Goal: Transaction & Acquisition: Subscribe to service/newsletter

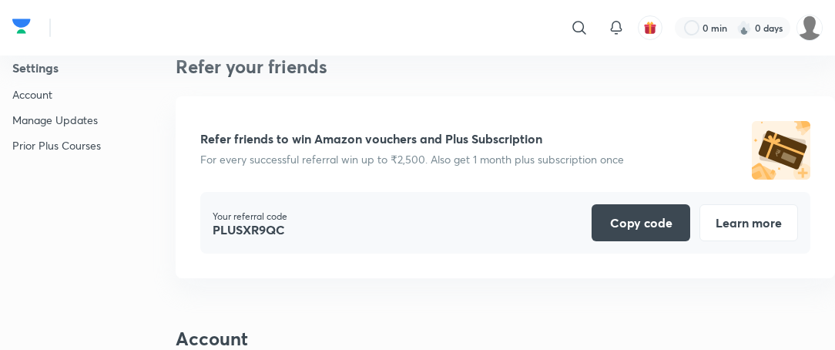
click at [62, 142] on p "Prior Plus Courses" at bounding box center [56, 145] width 89 height 16
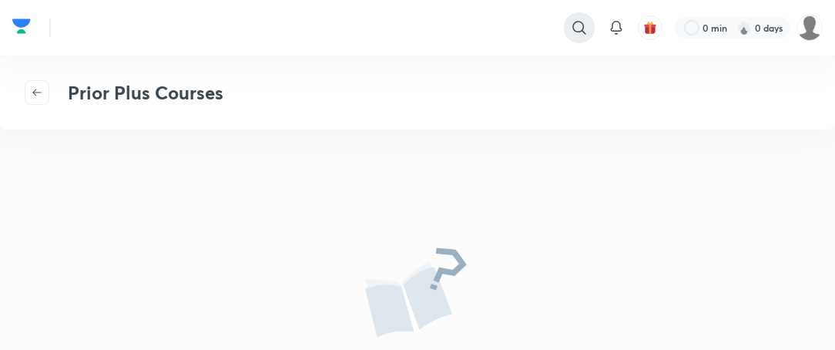
click at [577, 25] on icon at bounding box center [579, 27] width 18 height 18
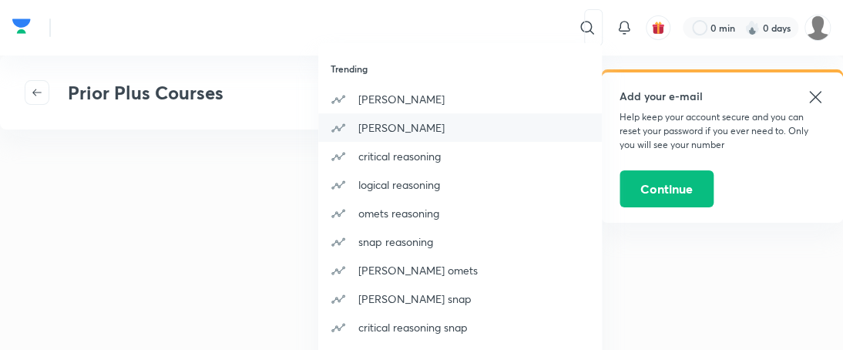
click at [376, 126] on p "[PERSON_NAME]" at bounding box center [401, 127] width 86 height 16
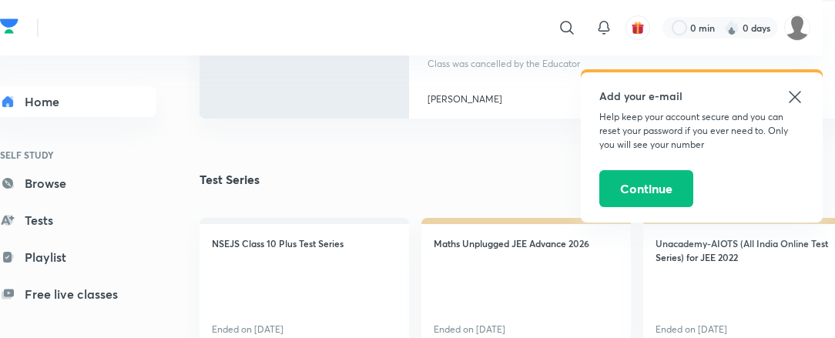
scroll to position [1572, 12]
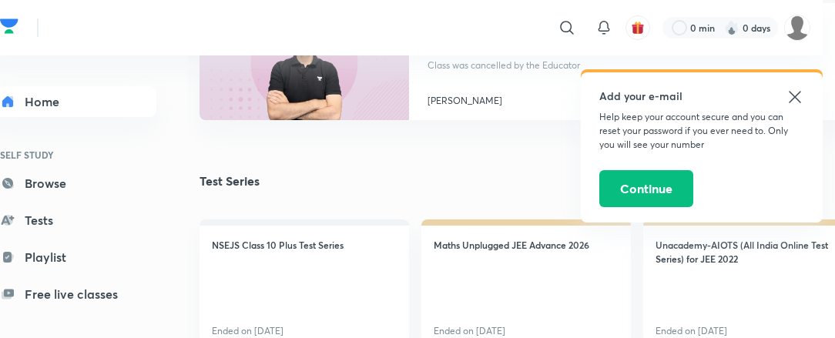
click at [795, 98] on icon at bounding box center [795, 97] width 12 height 12
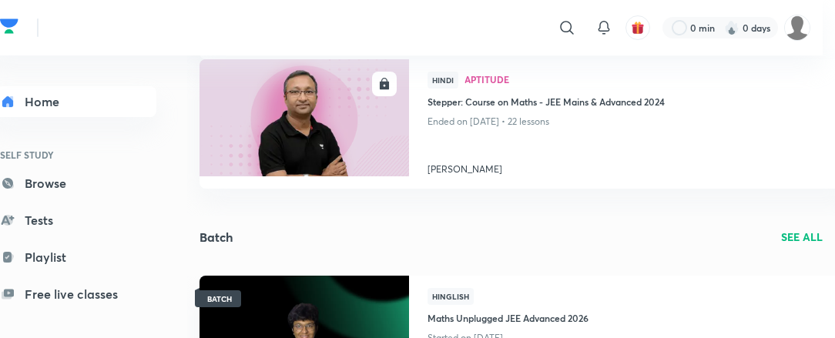
scroll to position [15, 0]
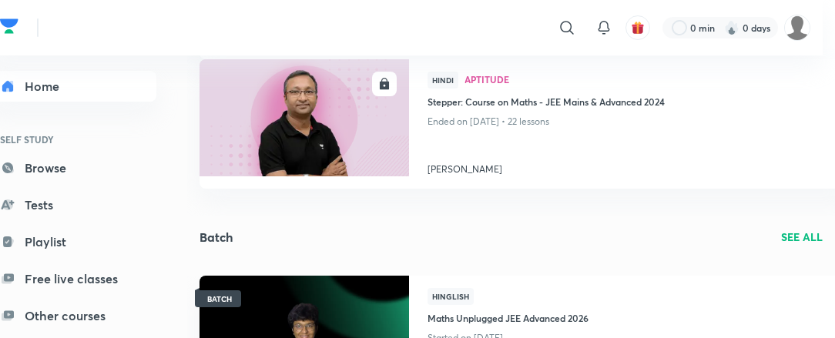
click at [78, 312] on link "Other courses" at bounding box center [72, 316] width 169 height 31
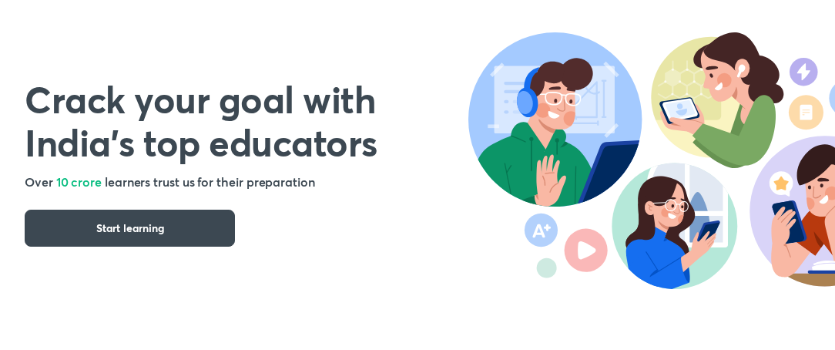
scroll to position [141, 0]
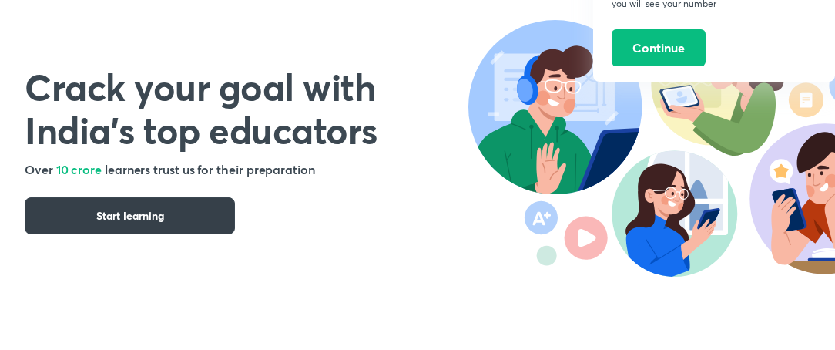
click at [85, 216] on button "Start learning" at bounding box center [130, 215] width 210 height 37
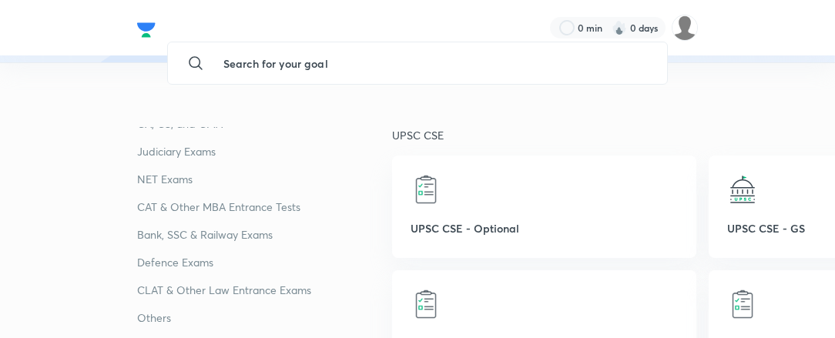
scroll to position [89, 0]
click at [207, 230] on p "Bank, SSC & Railway Exams" at bounding box center [264, 235] width 255 height 18
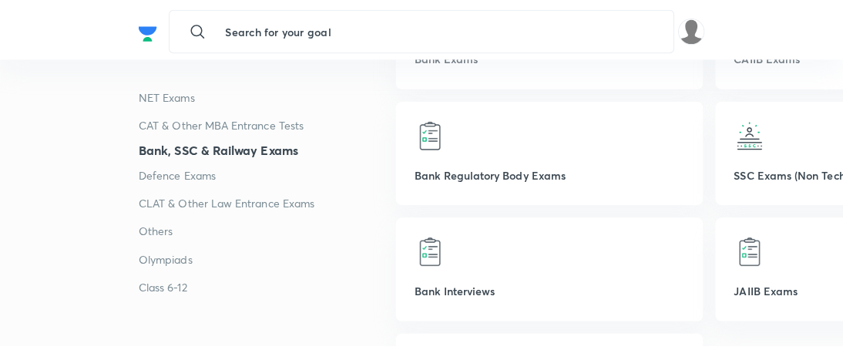
scroll to position [3571, 0]
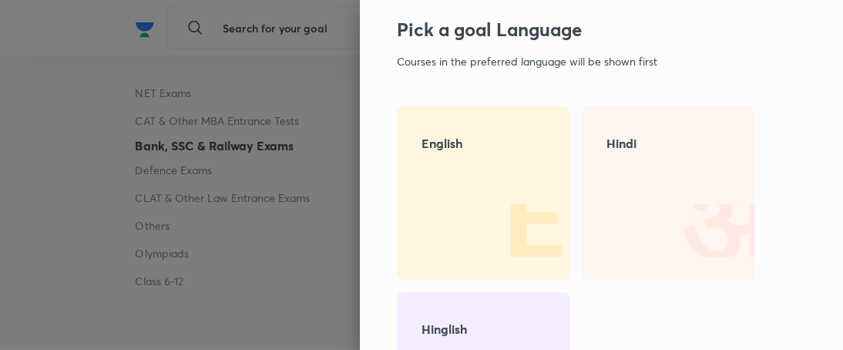
click at [630, 193] on div "Hindi" at bounding box center [668, 192] width 173 height 173
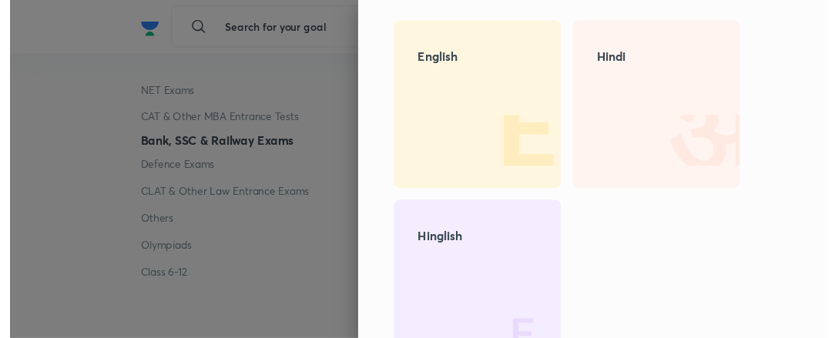
scroll to position [127, 0]
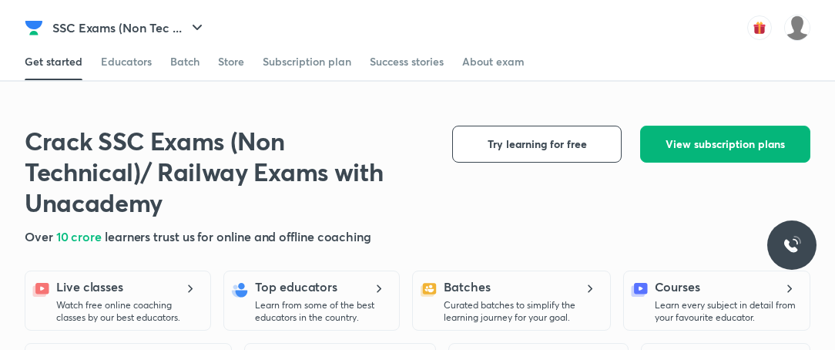
scroll to position [176, 0]
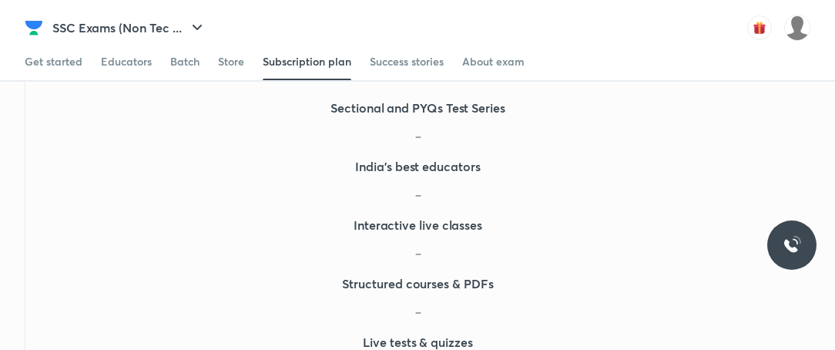
scroll to position [785, 0]
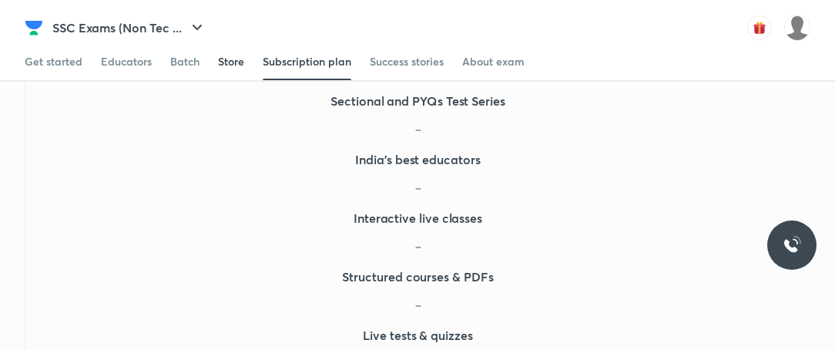
click at [222, 66] on div "Store" at bounding box center [231, 61] width 26 height 15
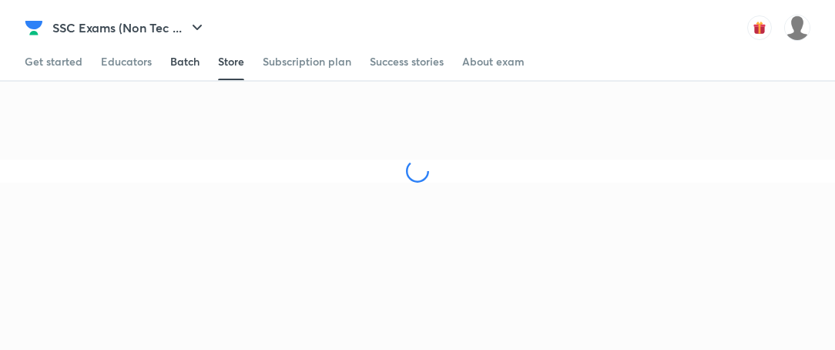
click at [175, 64] on div "Batch" at bounding box center [184, 61] width 29 height 15
click at [142, 68] on div "Educators" at bounding box center [126, 61] width 51 height 15
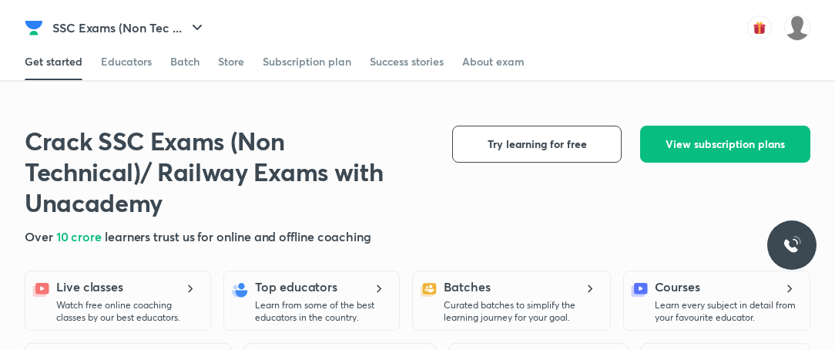
click at [142, 68] on div "Educators" at bounding box center [126, 61] width 51 height 15
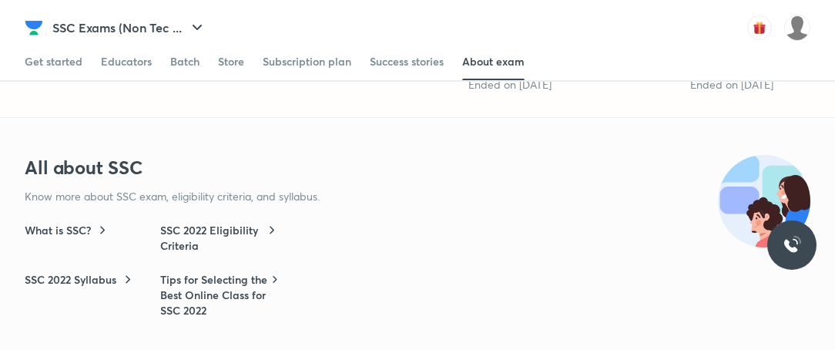
scroll to position [3407, 0]
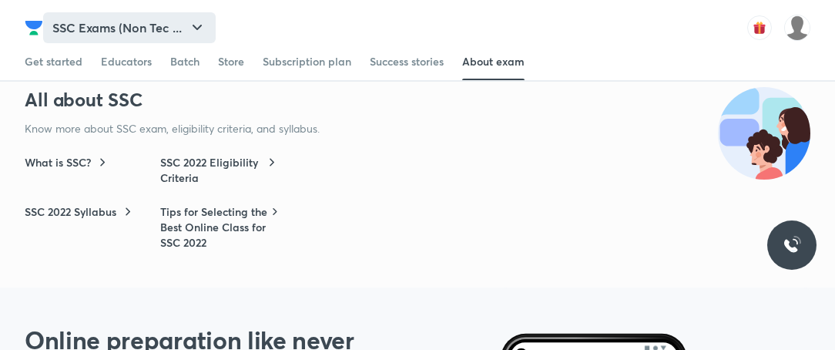
click at [200, 23] on icon "button" at bounding box center [197, 27] width 18 height 18
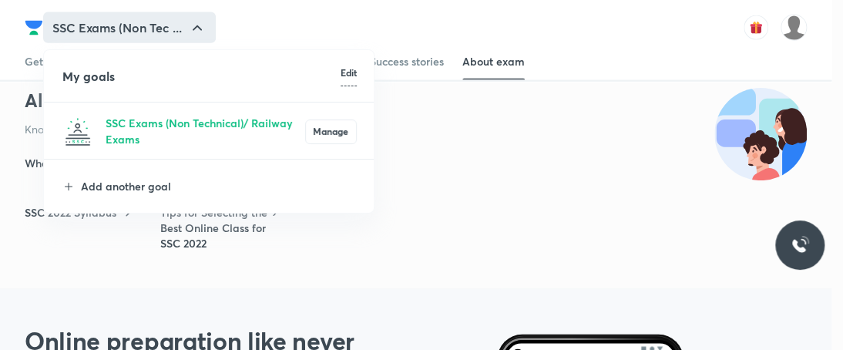
click at [455, 110] on div at bounding box center [421, 175] width 843 height 350
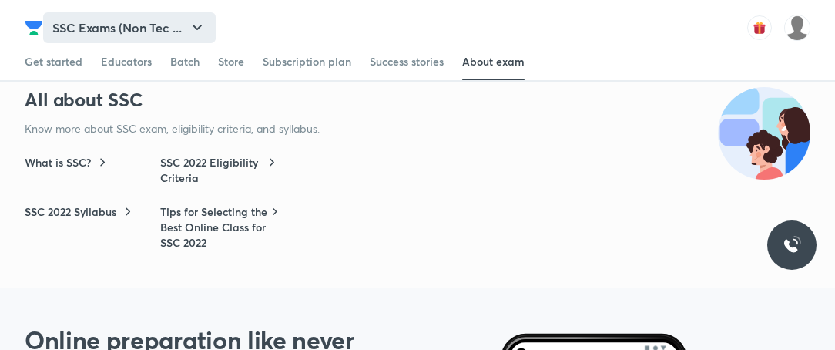
click at [174, 29] on button "SSC Exams (Non Tec ..." at bounding box center [129, 27] width 173 height 31
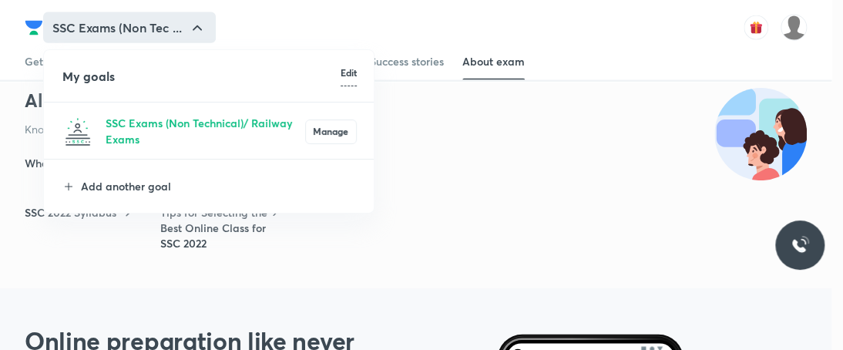
drag, startPoint x: 447, startPoint y: 104, endPoint x: 167, endPoint y: 39, distance: 287.1
click at [167, 39] on div at bounding box center [421, 175] width 843 height 350
click at [167, 39] on div "My goals Edit SSC Exams (Non Technical)/ Railway Exams Manage Add another goal" at bounding box center [421, 175] width 843 height 350
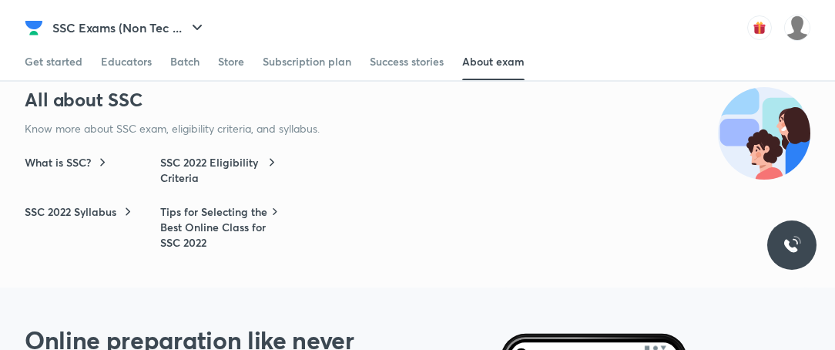
click at [167, 39] on button "SSC Exams (Non Tec ..." at bounding box center [129, 27] width 173 height 31
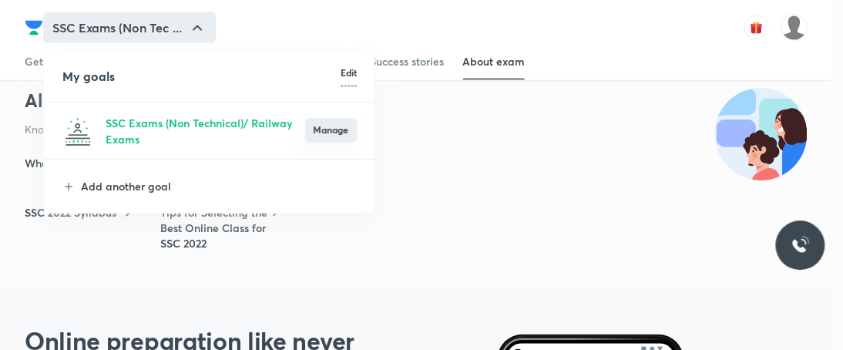
click at [329, 126] on button "Manage" at bounding box center [331, 130] width 52 height 25
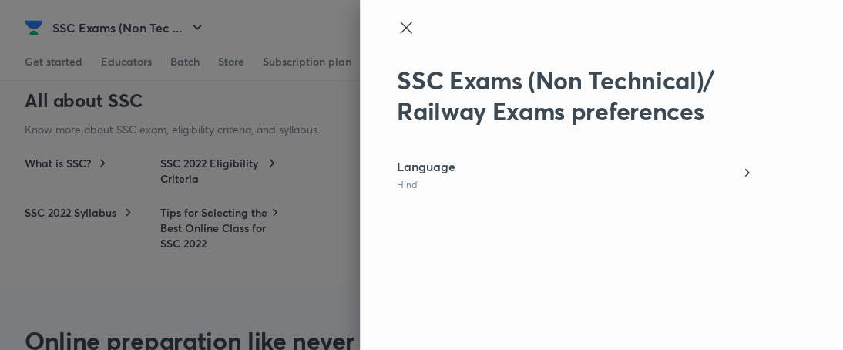
click at [411, 26] on icon at bounding box center [406, 27] width 18 height 18
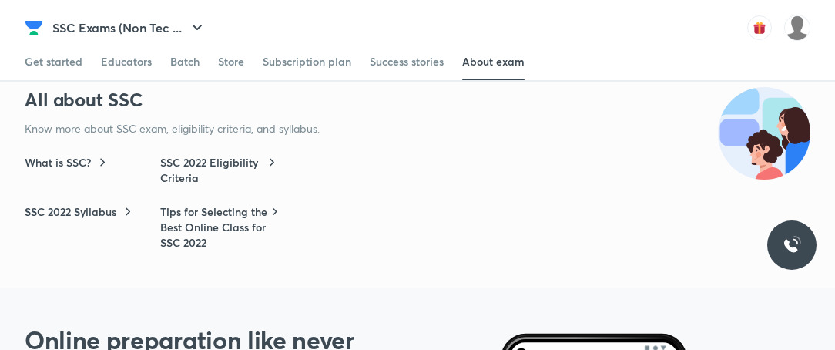
click at [401, 27] on div "SSC Exams (Non Tec ... Talk to our experts [PHONE_NUMBER] Add your e-mail Help …" at bounding box center [417, 21] width 835 height 43
click at [178, 64] on div "Batch" at bounding box center [184, 61] width 29 height 15
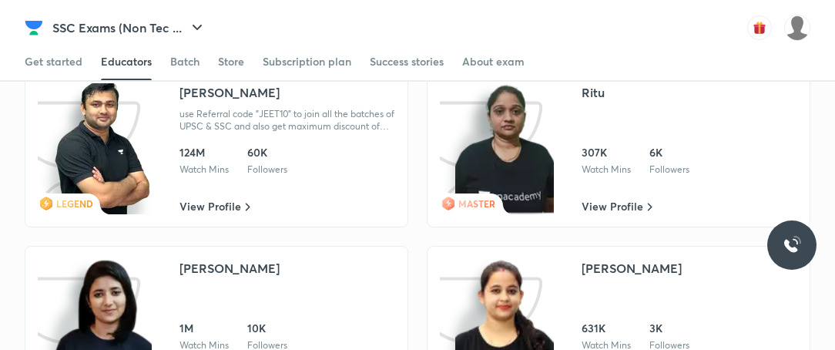
scroll to position [1684, 0]
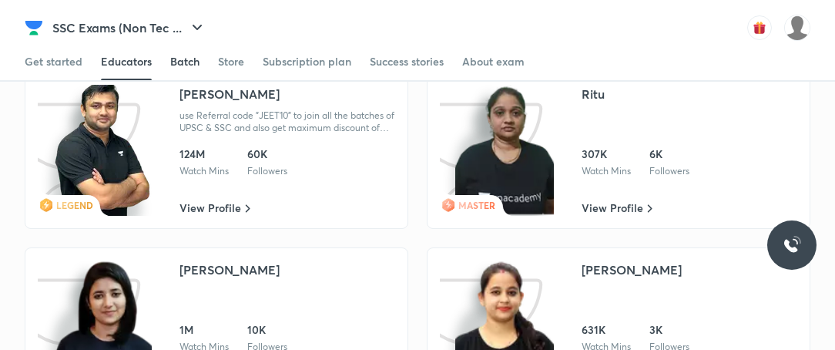
click at [185, 59] on div "Batch" at bounding box center [184, 61] width 29 height 15
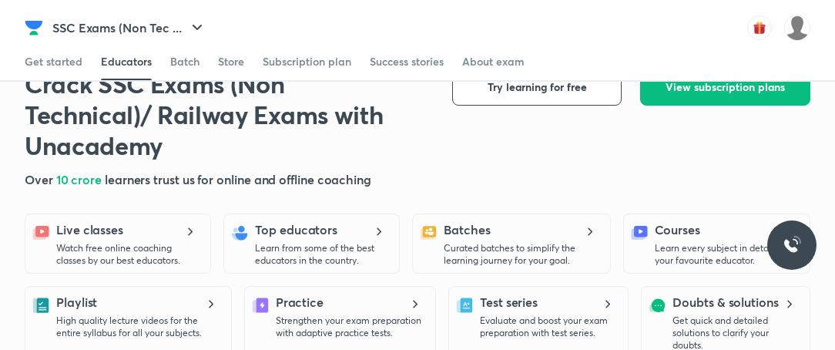
scroll to position [55, 0]
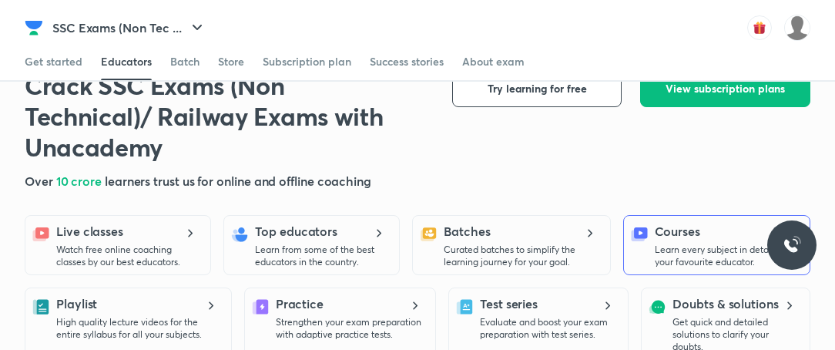
click at [664, 252] on p "Learn every subject in detail from your favourite educator." at bounding box center [728, 256] width 146 height 25
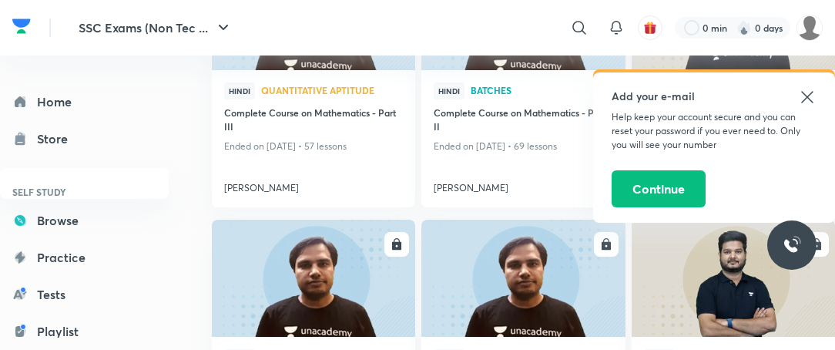
scroll to position [234, 0]
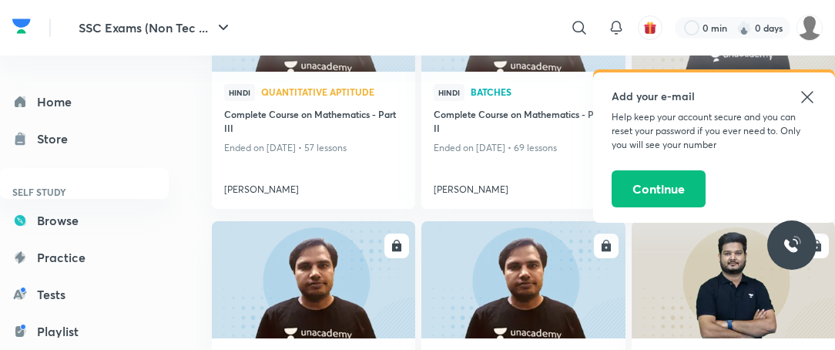
click at [814, 98] on icon at bounding box center [807, 97] width 18 height 18
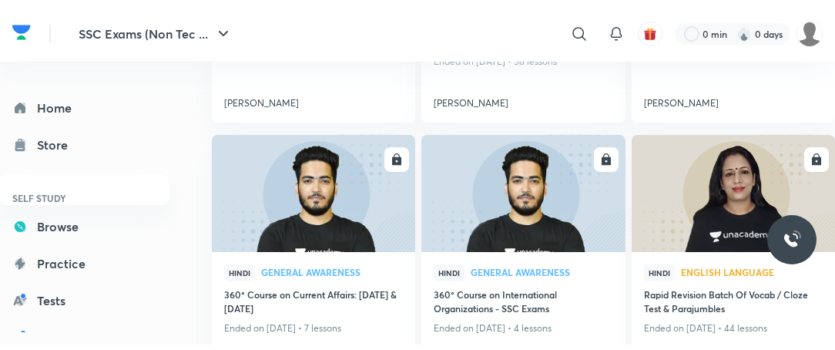
scroll to position [1399, 0]
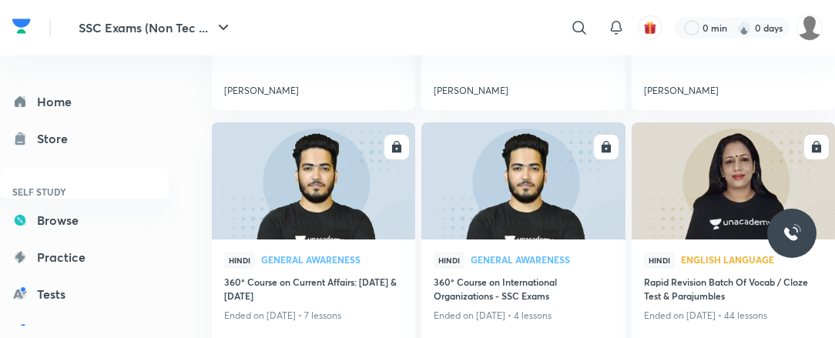
drag, startPoint x: 637, startPoint y: 174, endPoint x: 136, endPoint y: 183, distance: 501.7
click at [136, 183] on h6 "SELF STUDY" at bounding box center [84, 192] width 169 height 26
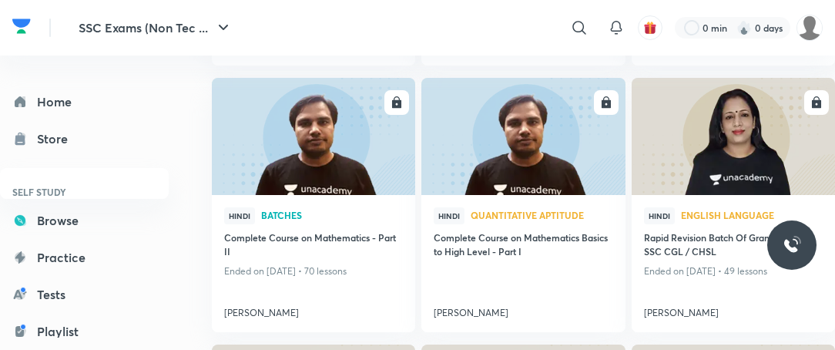
scroll to position [838, 0]
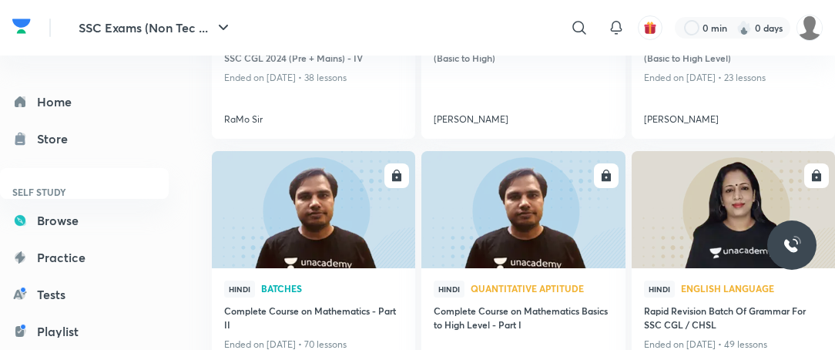
click at [349, 229] on img at bounding box center [316, 208] width 213 height 119
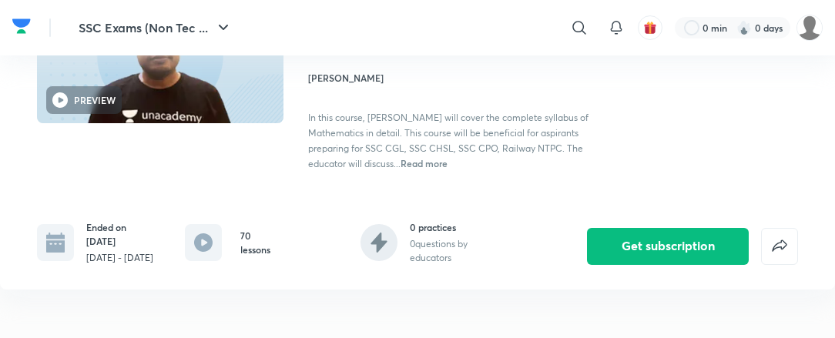
scroll to position [259, 0]
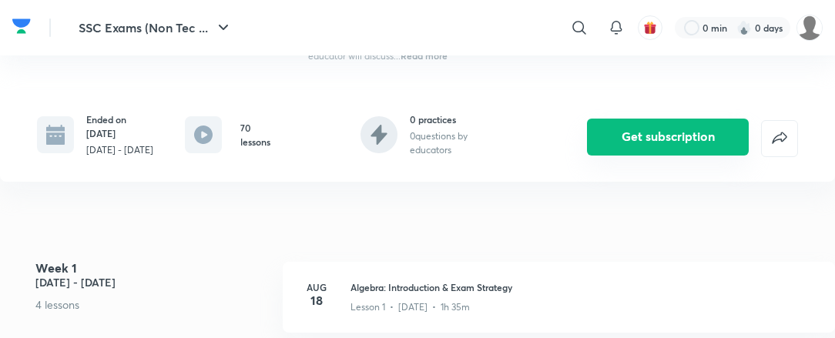
click at [655, 133] on button "Get subscription" at bounding box center [668, 137] width 162 height 37
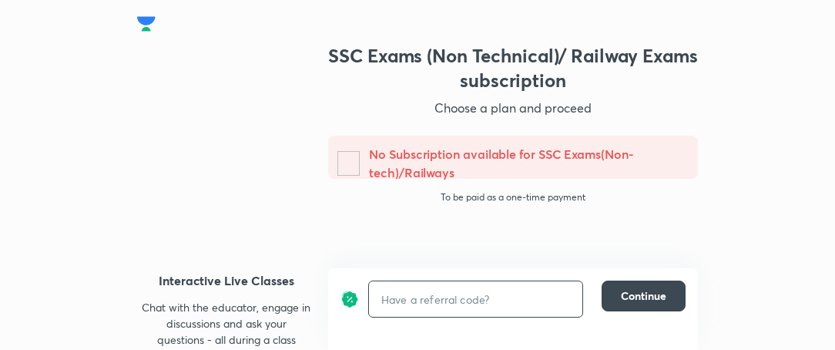
click at [465, 296] on input "text" at bounding box center [475, 299] width 213 height 35
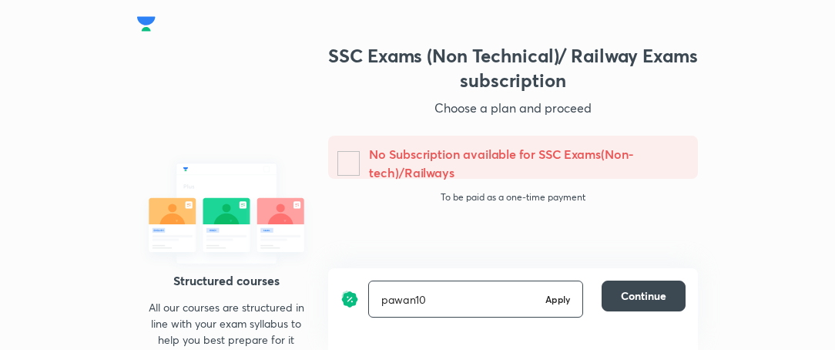
click at [556, 301] on h6 "Apply" at bounding box center [558, 299] width 25 height 14
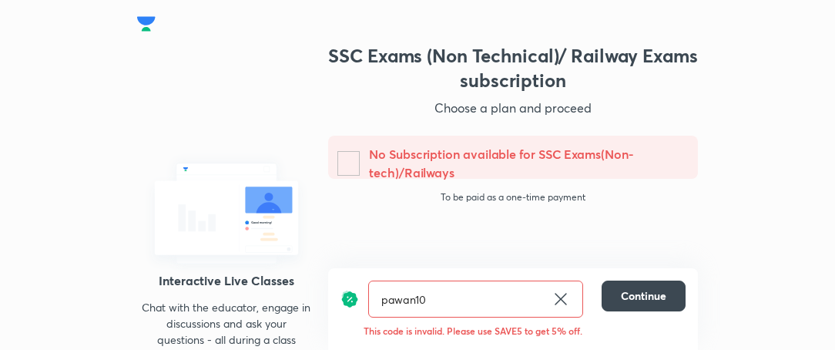
click at [455, 304] on input "pawan10" at bounding box center [457, 299] width 176 height 35
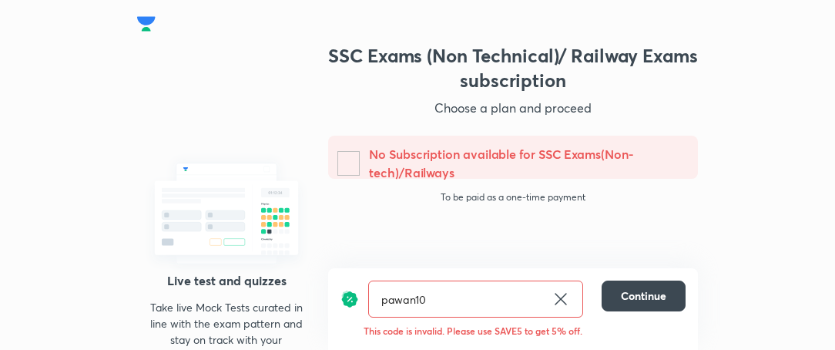
type input "pawan1"
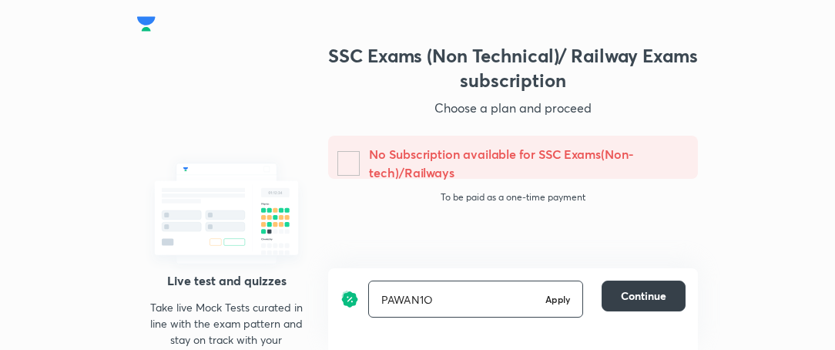
type input "PAWAN1O"
click at [653, 292] on span "Continue" at bounding box center [643, 295] width 45 height 15
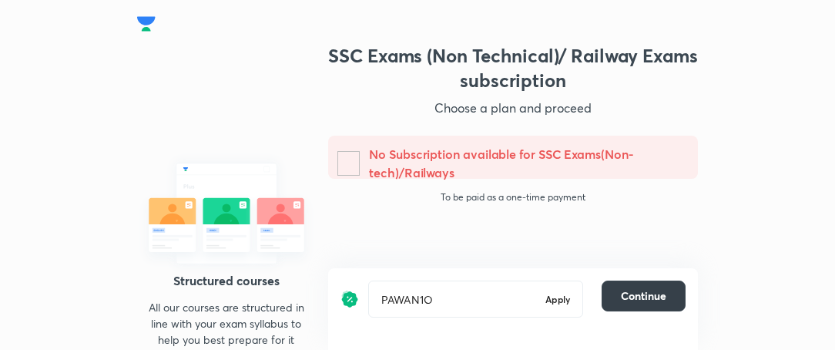
click at [653, 292] on span "Continue" at bounding box center [643, 295] width 45 height 15
click at [551, 309] on div "PAWAN1O Apply ​" at bounding box center [475, 298] width 215 height 37
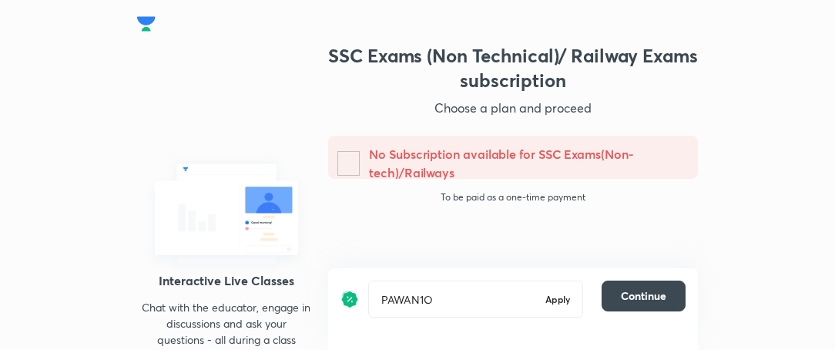
click at [552, 295] on h6 "Apply" at bounding box center [558, 299] width 25 height 14
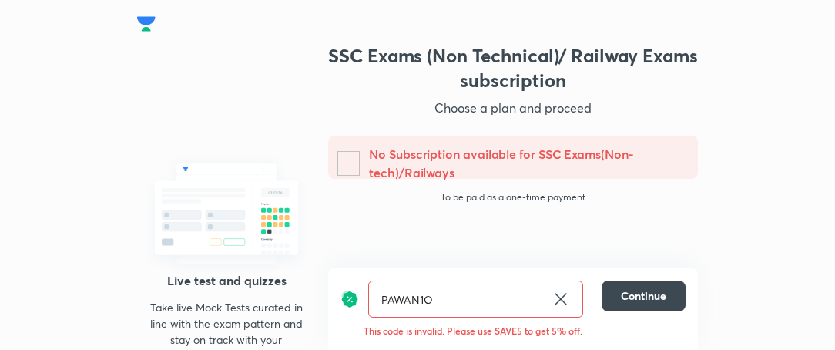
scroll to position [37, 0]
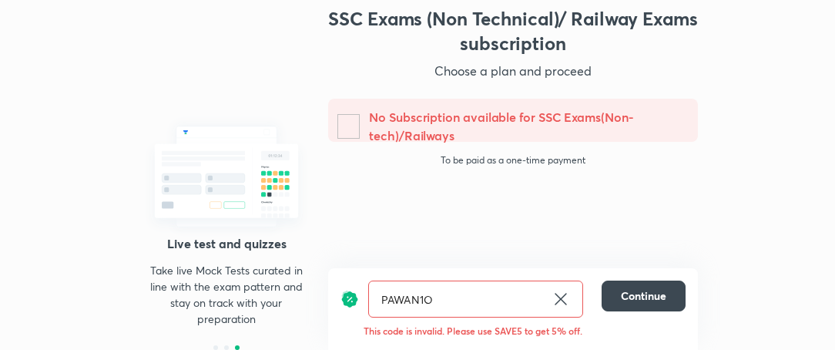
click at [553, 299] on icon at bounding box center [561, 299] width 18 height 18
